Goal: Download file/media

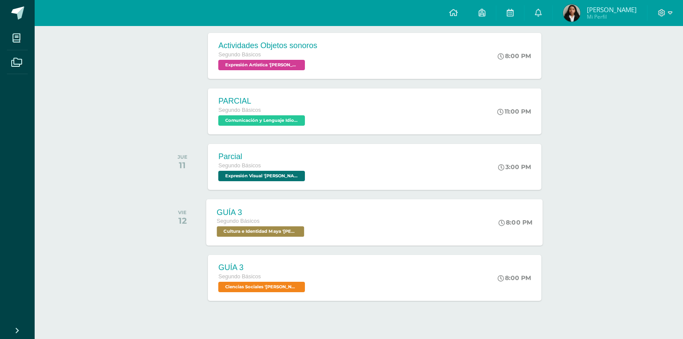
scroll to position [210, 0]
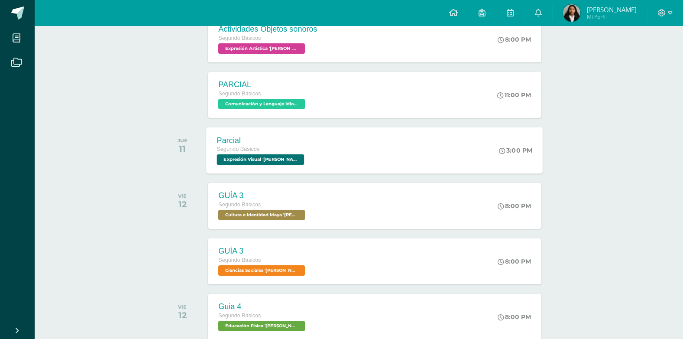
click at [290, 159] on span "Expresión Visual '[PERSON_NAME]'" at bounding box center [261, 159] width 88 height 10
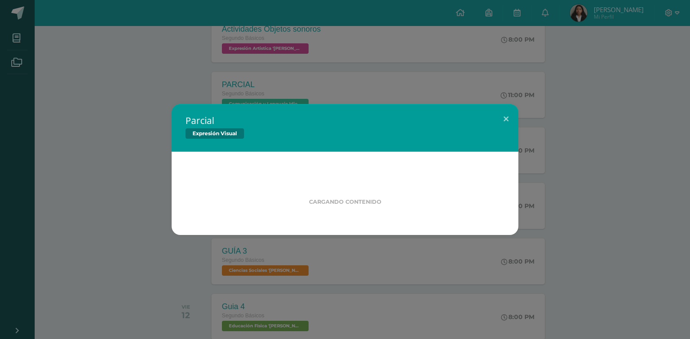
click at [78, 163] on div "Parcial Expresión Visual Cargando contenido" at bounding box center [344, 169] width 683 height 131
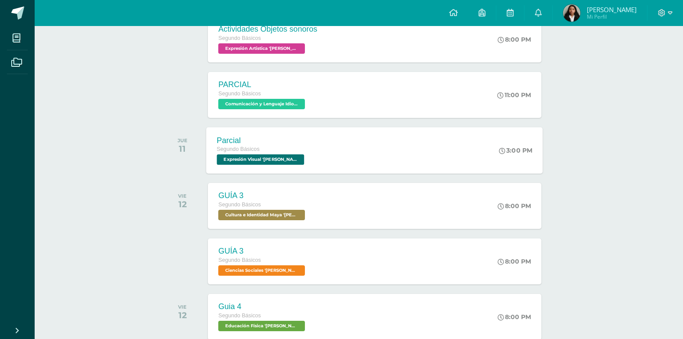
click at [257, 145] on div "Segundo Básicos" at bounding box center [262, 150] width 90 height 10
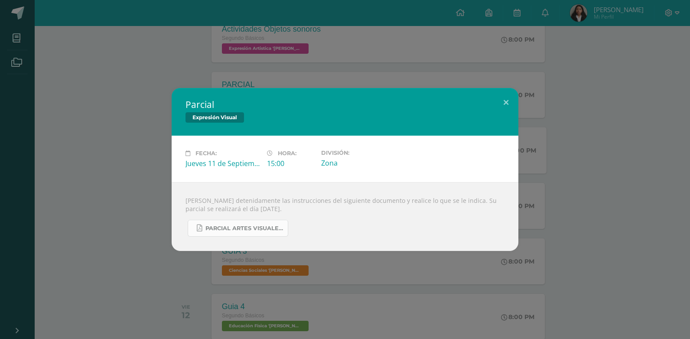
click at [257, 230] on span "PARCIAL ARTES VISUALES. IV BIM.docx.pdf" at bounding box center [244, 228] width 78 height 7
click at [103, 103] on div "Parcial Expresión Visual Fecha: [DATE] Hora: 15:00 División: Zona" at bounding box center [344, 169] width 683 height 163
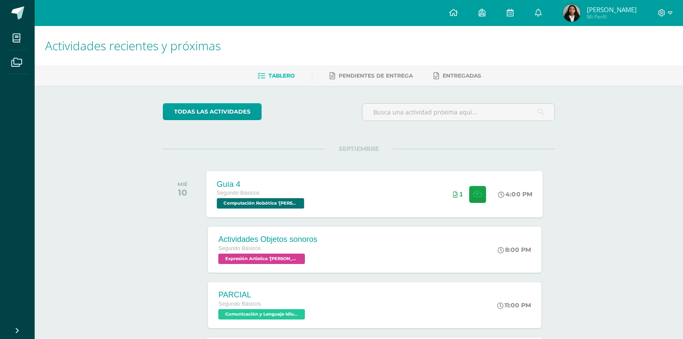
scroll to position [347, 0]
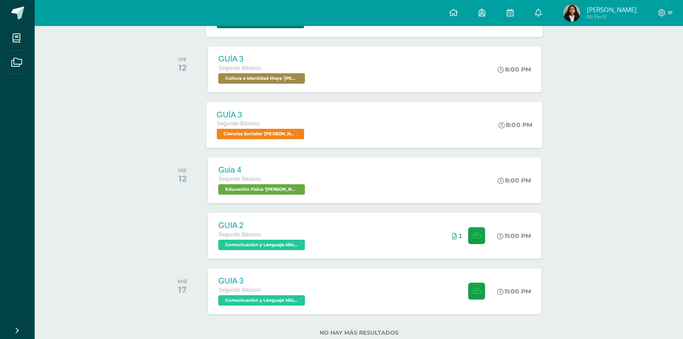
click at [269, 134] on span "Ciencias Sociales '[PERSON_NAME] '" at bounding box center [261, 134] width 88 height 10
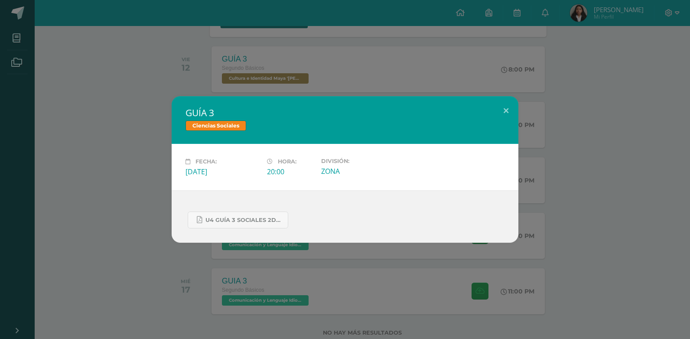
click at [137, 146] on div "GUÍA 3 Ciencias Sociales Fecha: [DATE] Hora: 20:00 División: ZONA" at bounding box center [344, 169] width 683 height 146
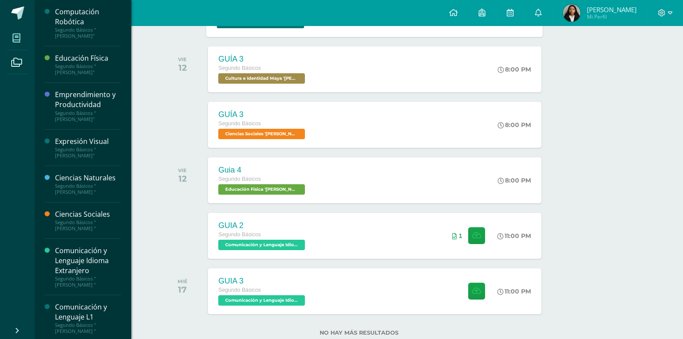
click at [14, 45] on span at bounding box center [17, 38] width 20 height 20
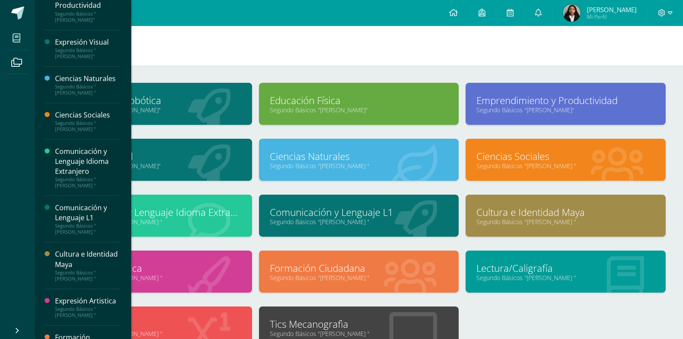
scroll to position [116, 0]
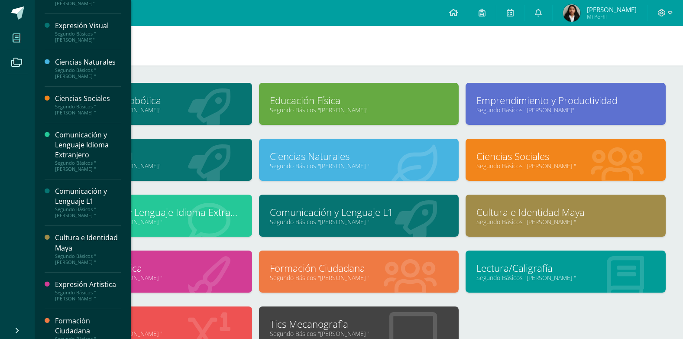
click at [74, 239] on div "Cultura e Identidad Maya" at bounding box center [88, 243] width 66 height 20
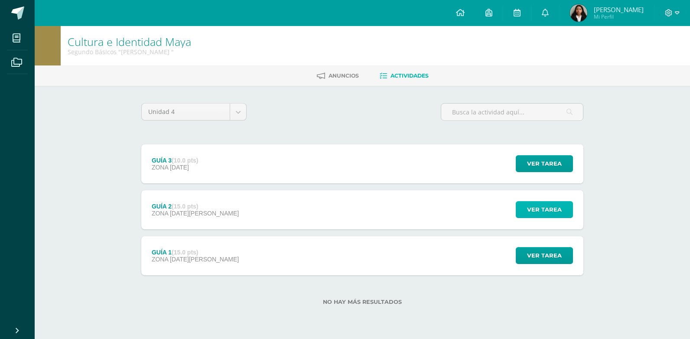
click at [533, 210] on span "Ver tarea" at bounding box center [544, 210] width 35 height 16
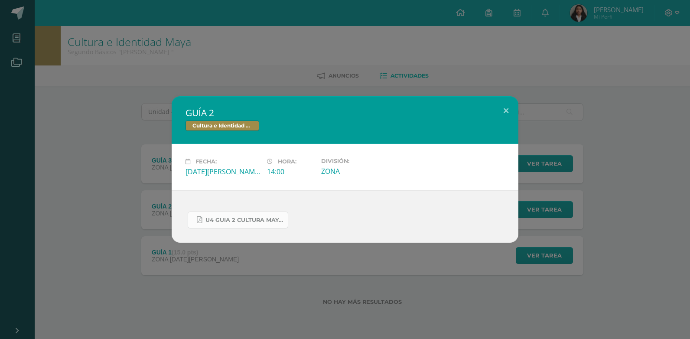
click at [244, 222] on span "U4 GUIA 2 CULTURA MAYA BÁSICOS.pdf" at bounding box center [244, 220] width 78 height 7
click at [661, 204] on div "GUÍA 2 Cultura e Identidad Maya Fecha: Viernes 29 de Agosto Hora: 14:00 Divisió…" at bounding box center [344, 169] width 683 height 146
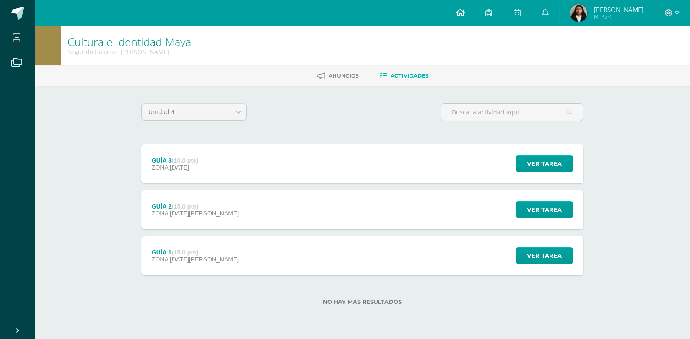
click at [475, 12] on link at bounding box center [460, 13] width 29 height 26
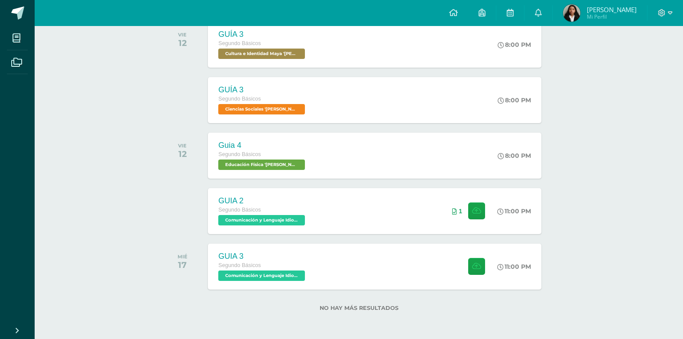
scroll to position [256, 0]
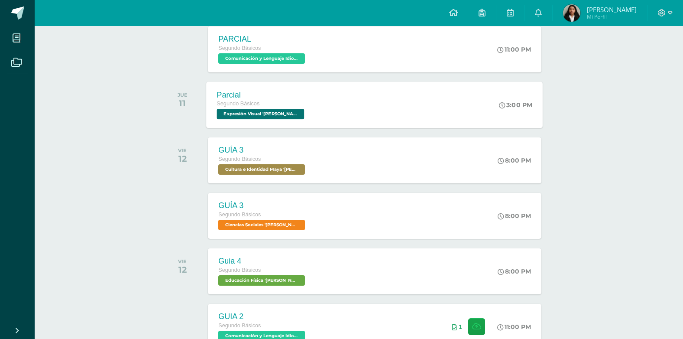
click at [281, 105] on div "Segundo Básicos" at bounding box center [262, 104] width 90 height 10
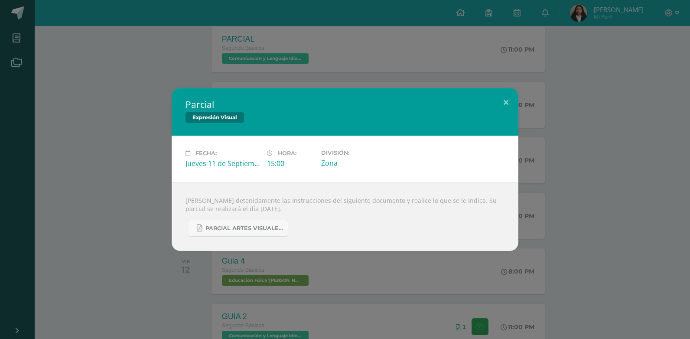
click at [554, 164] on div "Parcial Expresión Visual Fecha: Jueves 11 de Septiembre Hora: 15:00 División: Z…" at bounding box center [344, 169] width 683 height 163
